Goal: Find specific fact: Find specific fact

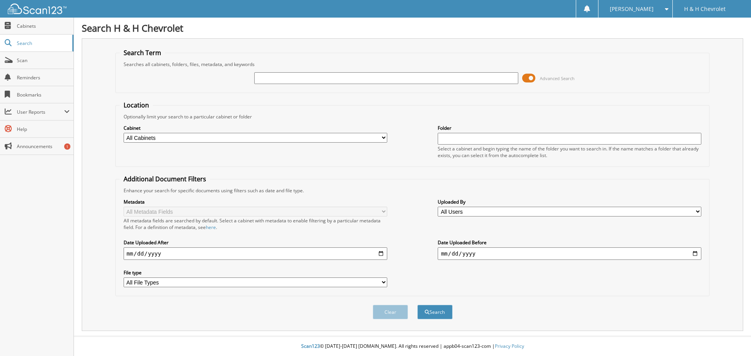
drag, startPoint x: 333, startPoint y: 77, endPoint x: 576, endPoint y: 72, distance: 243.3
click at [334, 78] on input "text" at bounding box center [386, 78] width 264 height 12
type input "8893069"
click at [417, 305] on button "Search" at bounding box center [434, 312] width 35 height 14
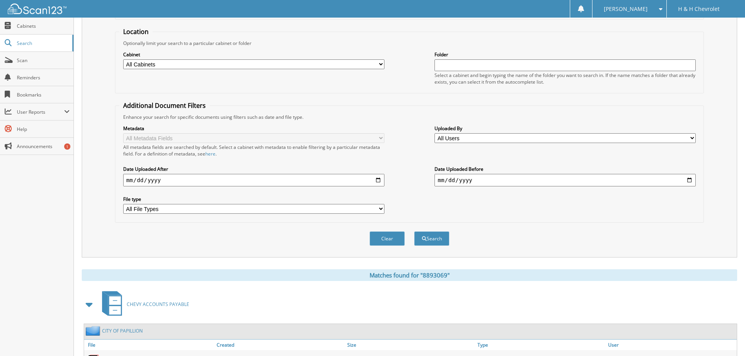
scroll to position [124, 0]
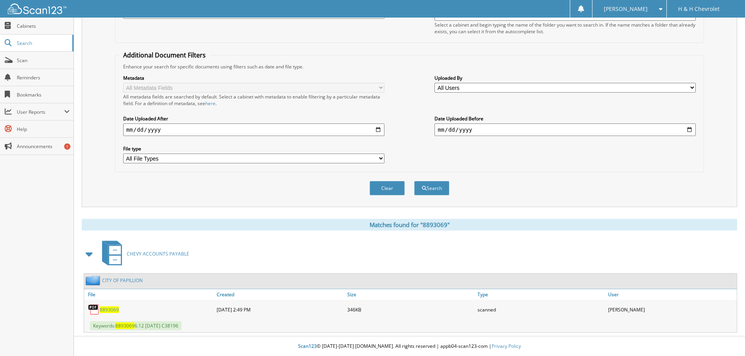
click at [136, 314] on div "8893069" at bounding box center [149, 310] width 131 height 16
click at [179, 325] on span "Keywords: 8893069 6.12 12/03/2024 C38196" at bounding box center [135, 325] width 91 height 9
click at [113, 323] on span "Keywords: 8893069 6.12 12/03/2024 C38196" at bounding box center [135, 325] width 91 height 9
click at [100, 310] on span "8893069" at bounding box center [109, 310] width 19 height 7
